Goal: Task Accomplishment & Management: Manage account settings

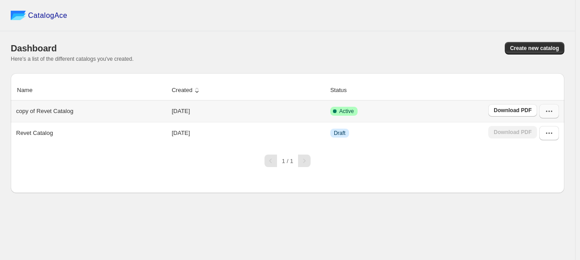
click at [544, 114] on icon "button" at bounding box center [548, 111] width 9 height 9
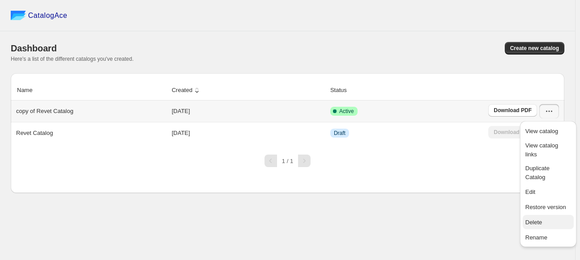
click at [538, 219] on span "Delete" at bounding box center [533, 222] width 17 height 7
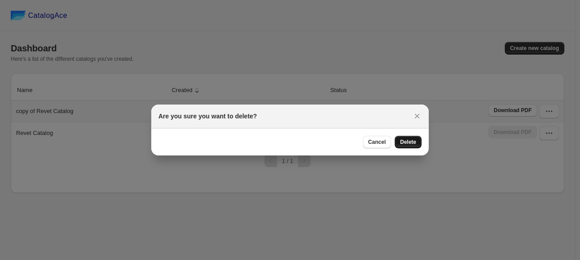
click at [415, 144] on span "Delete" at bounding box center [408, 142] width 16 height 7
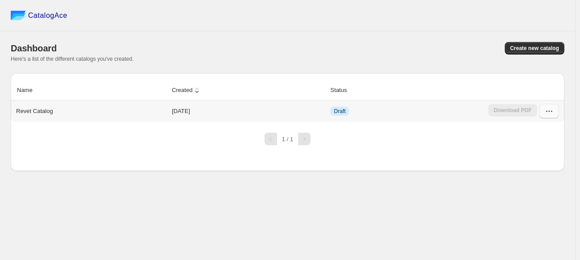
click at [554, 112] on button "button" at bounding box center [549, 111] width 20 height 14
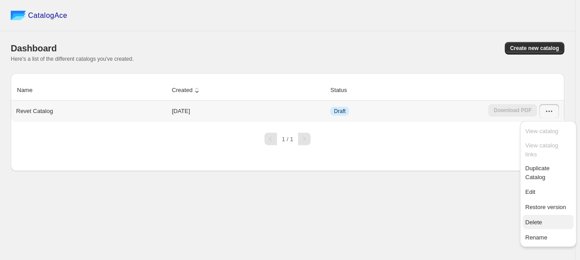
click at [531, 219] on span "Delete" at bounding box center [533, 222] width 17 height 7
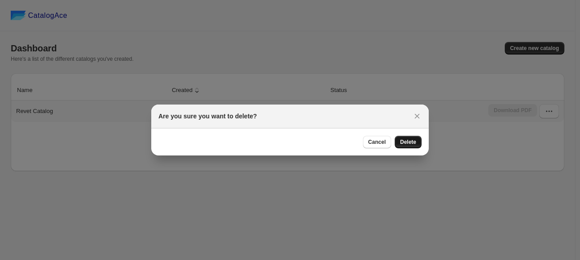
click at [415, 147] on button "Delete" at bounding box center [407, 142] width 27 height 13
